Goal: Task Accomplishment & Management: Manage account settings

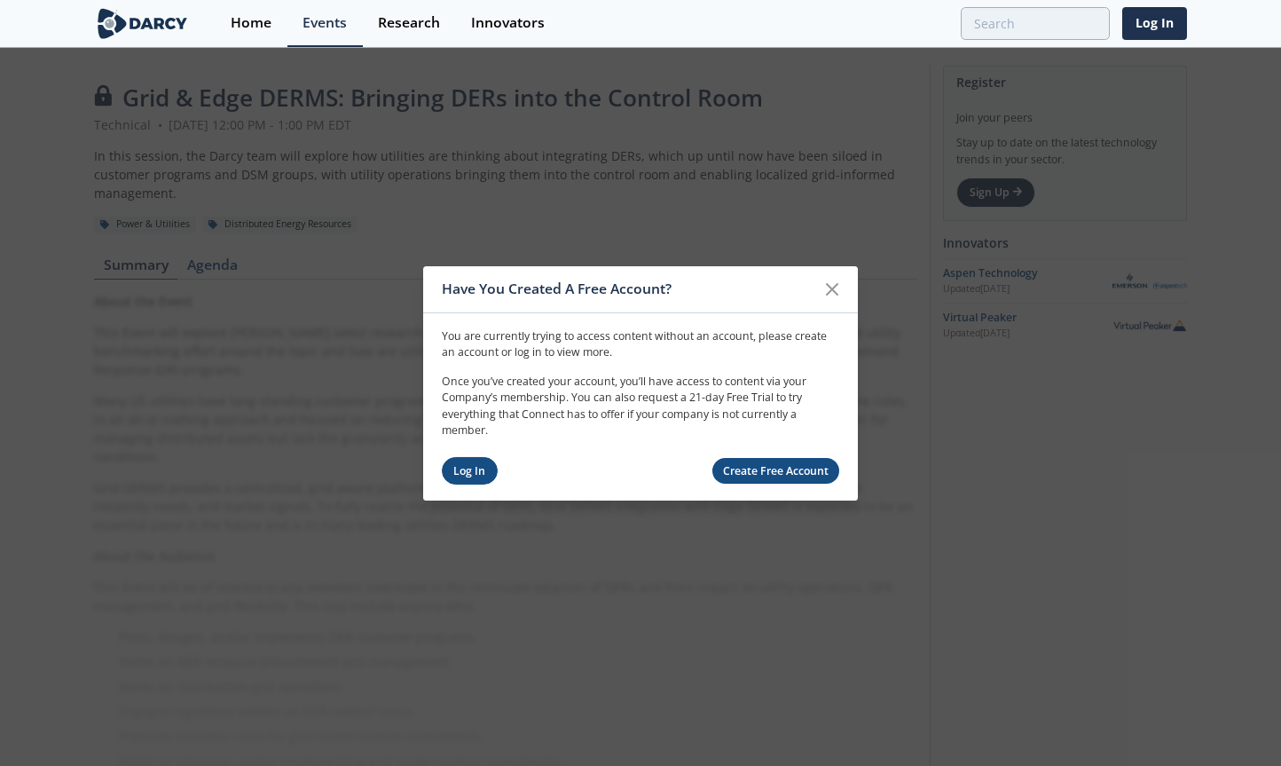
click at [469, 470] on link "Log In" at bounding box center [470, 471] width 56 height 28
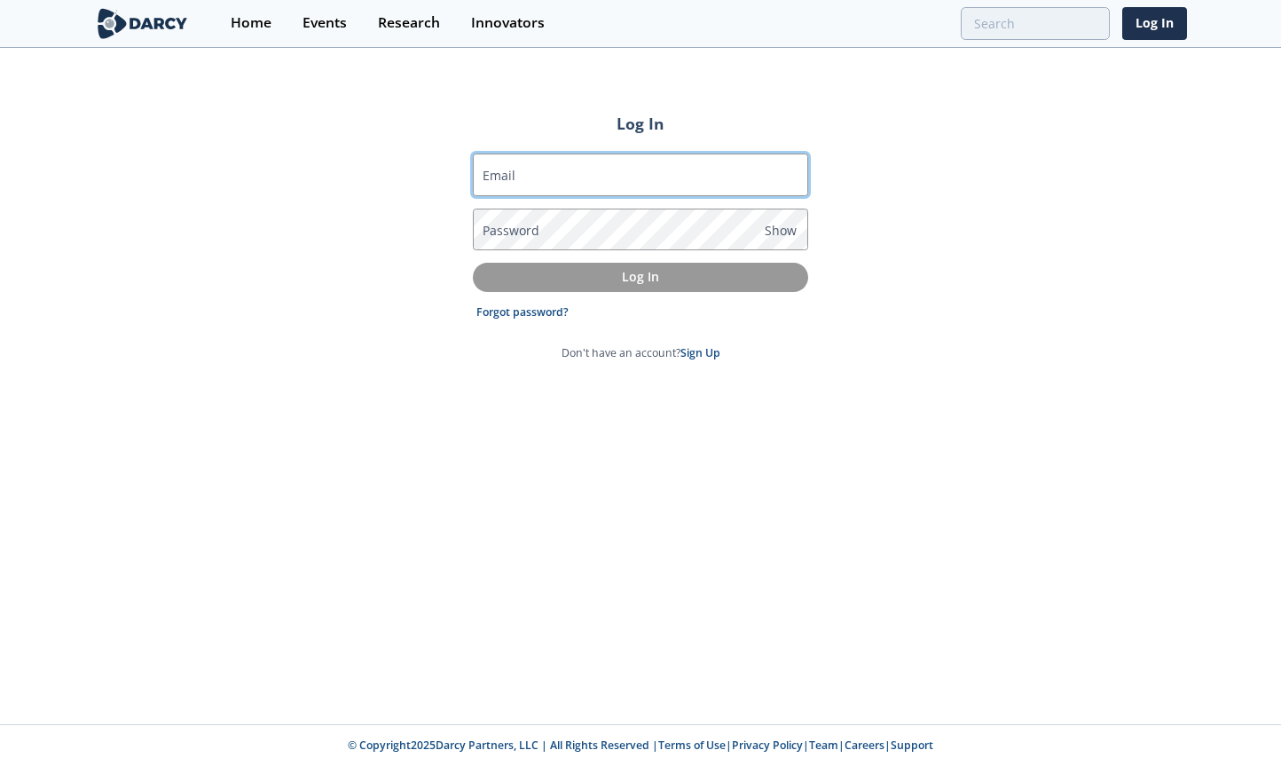
click at [532, 180] on input "Email" at bounding box center [640, 174] width 335 height 43
type input "[EMAIL_ADDRESS][DOMAIN_NAME]"
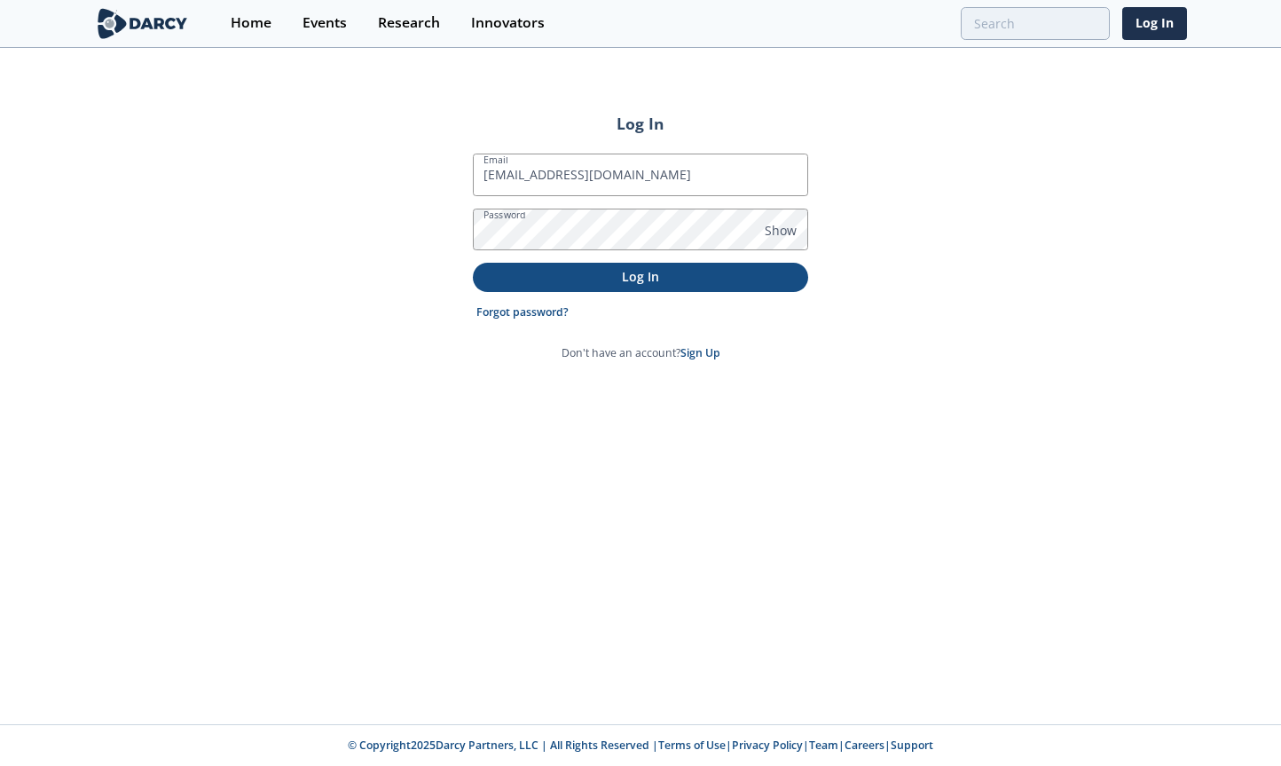
click at [619, 272] on p "Log In" at bounding box center [640, 276] width 310 height 19
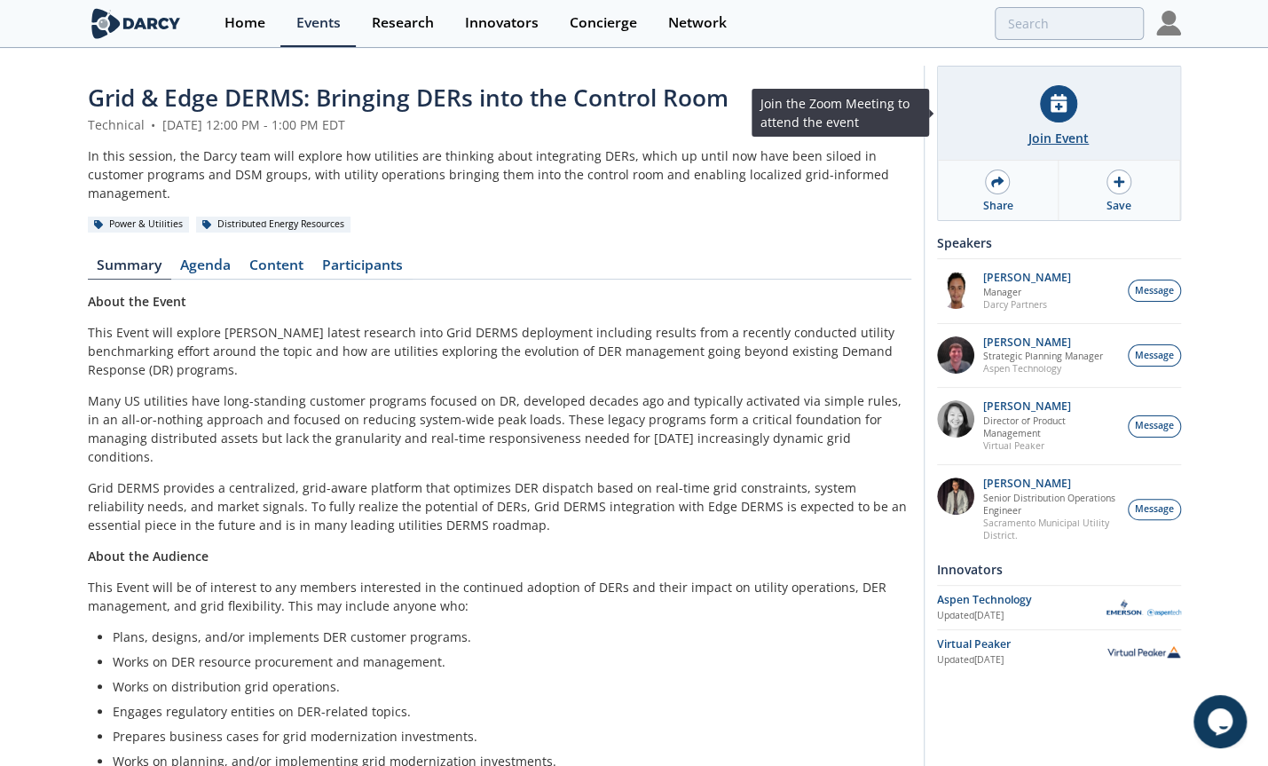
click at [1069, 117] on div at bounding box center [1058, 103] width 37 height 37
